Goal: Task Accomplishment & Management: Use online tool/utility

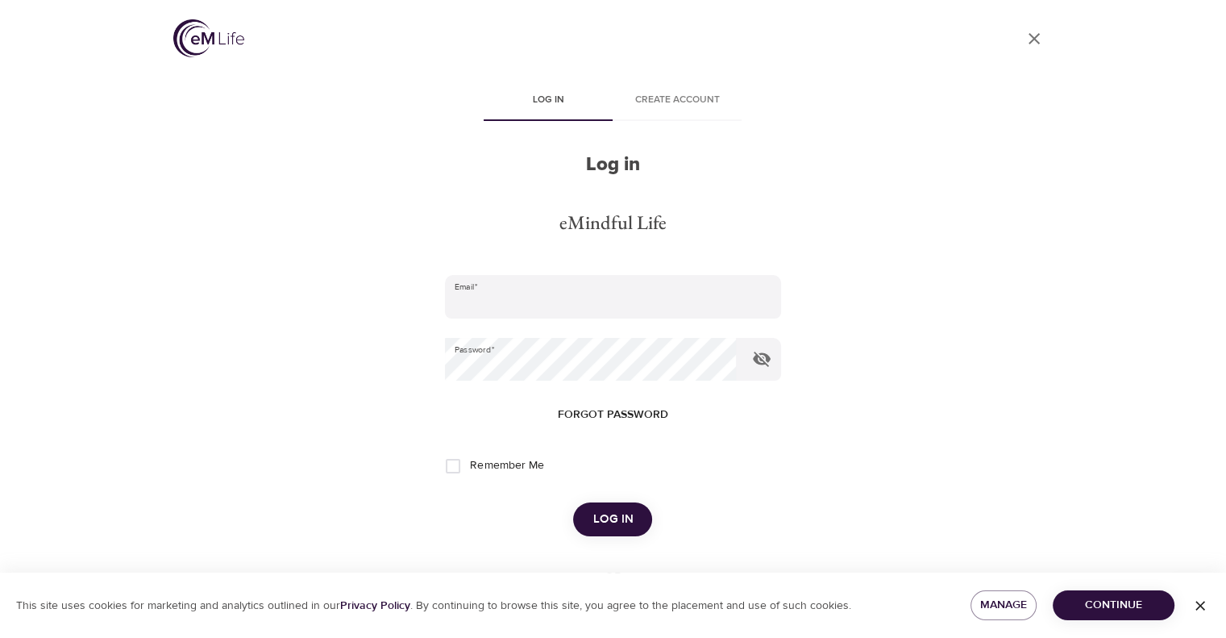
type input "[EMAIL_ADDRESS][DOMAIN_NAME]"
click at [613, 517] on span "Log in" at bounding box center [613, 519] width 40 height 21
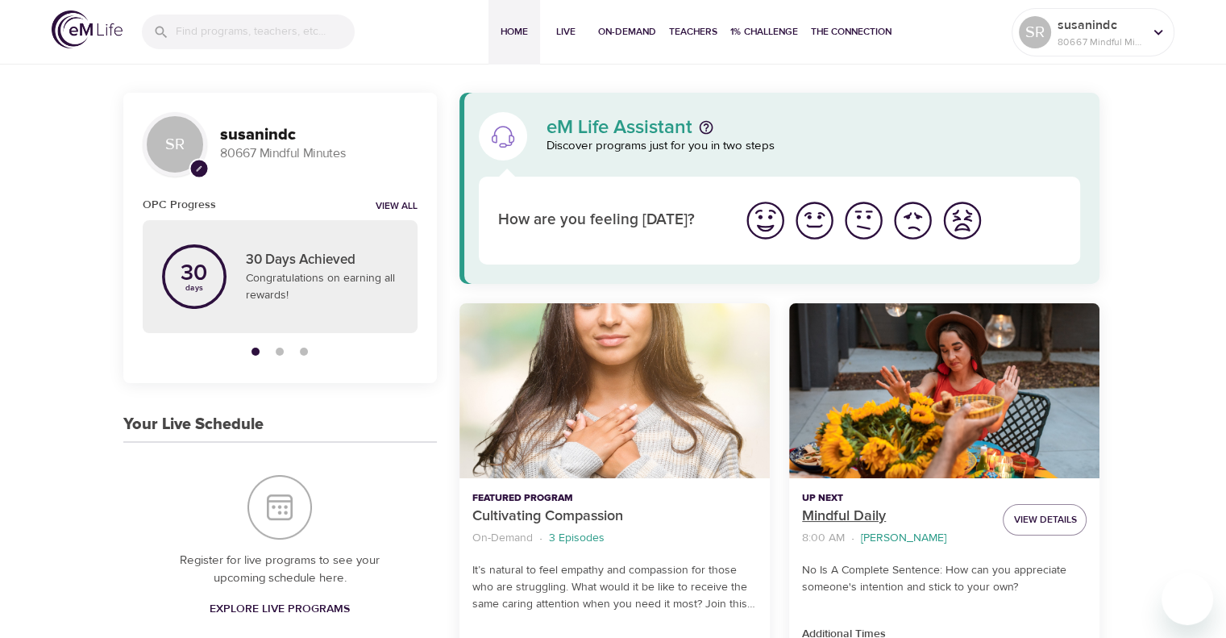
click at [868, 518] on p "Mindful Daily" at bounding box center [896, 516] width 188 height 22
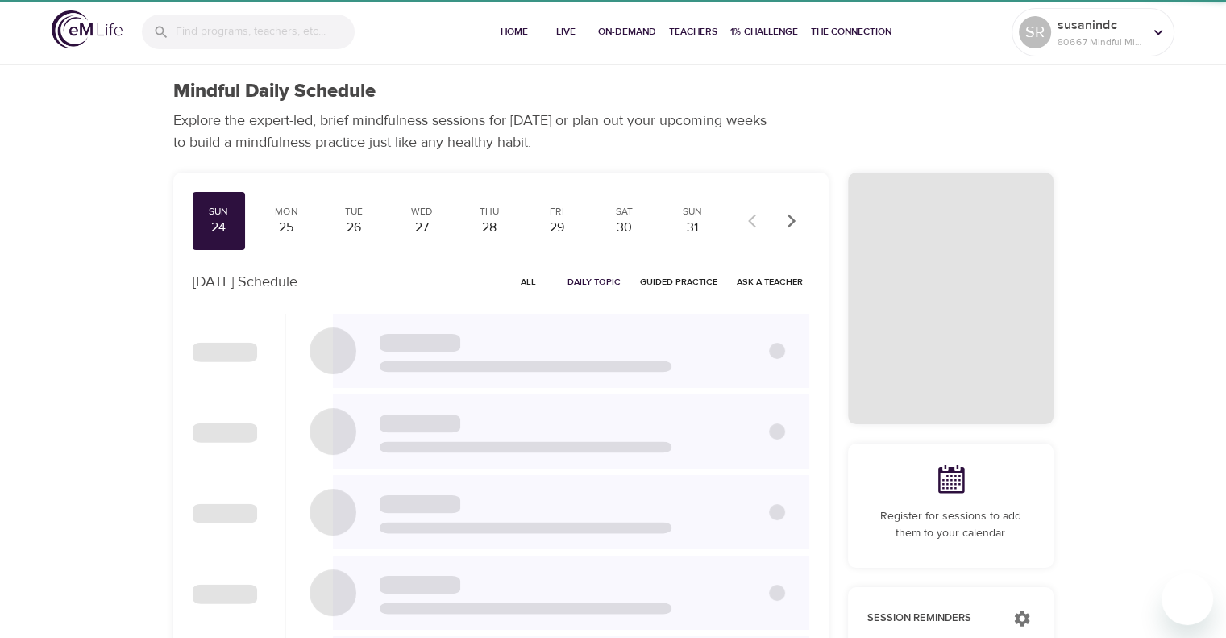
checkbox input "true"
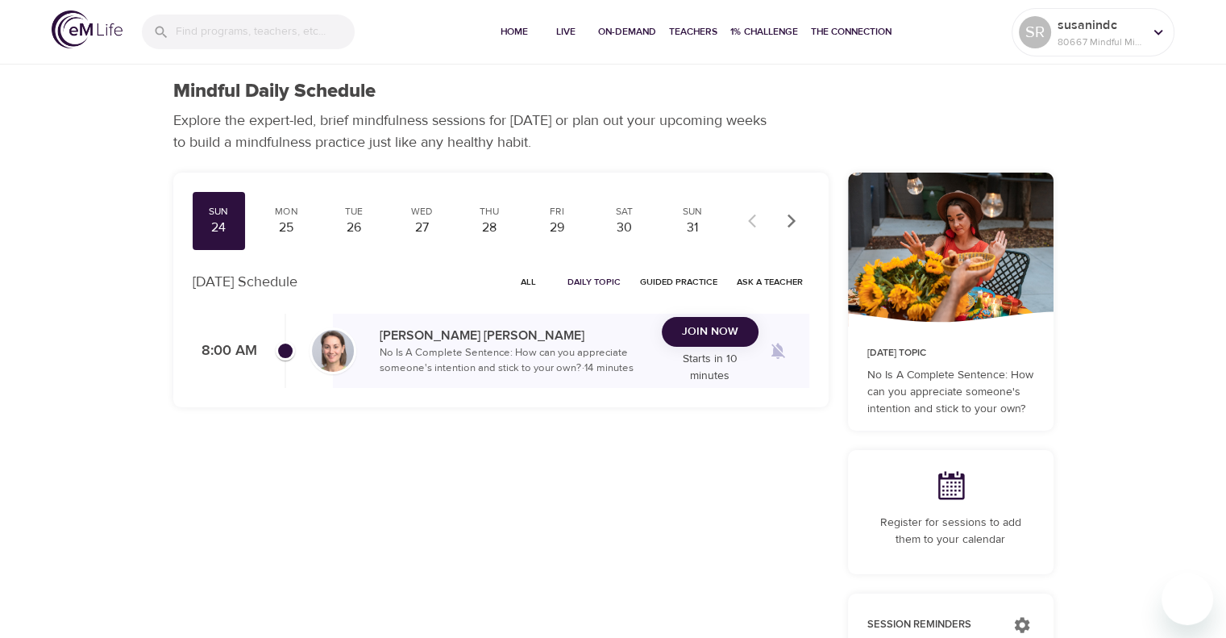
click at [722, 342] on span "Join Now" at bounding box center [710, 332] width 56 height 20
